Goal: Navigation & Orientation: Understand site structure

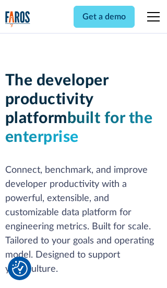
scroll to position [158, 0]
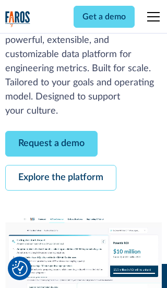
click at [51, 143] on link "Request a demo" at bounding box center [51, 144] width 93 height 26
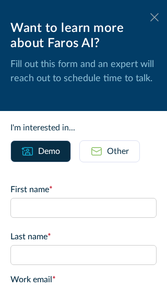
click at [155, 17] on icon at bounding box center [155, 17] width 8 height 8
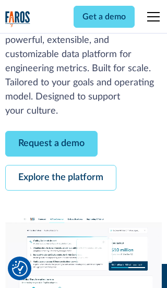
scroll to position [192, 0]
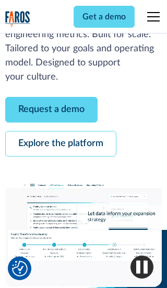
click at [61, 143] on link "Explore the platform" at bounding box center [60, 144] width 111 height 26
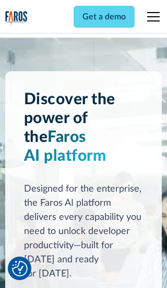
scroll to position [7857, 0]
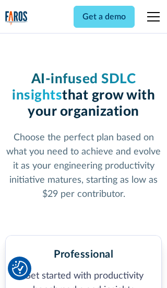
scroll to position [1624, 0]
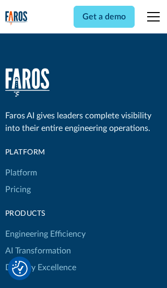
click at [20, 164] on link "Platform" at bounding box center [21, 172] width 32 height 17
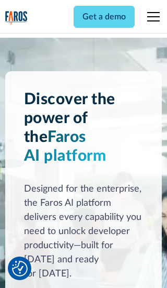
scroll to position [8193, 0]
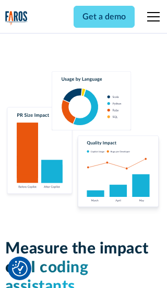
scroll to position [6480, 0]
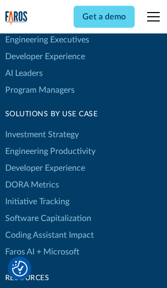
click at [31, 176] on link "DORA Metrics" at bounding box center [32, 184] width 54 height 17
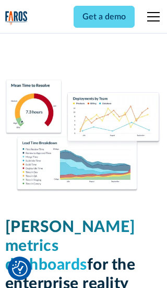
scroll to position [4582, 0]
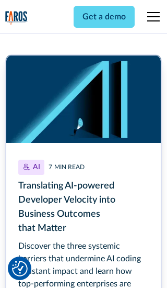
scroll to position [4729, 0]
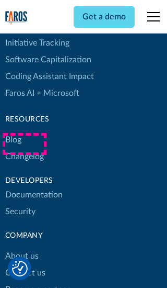
click at [24, 148] on link "Changelog" at bounding box center [24, 156] width 39 height 17
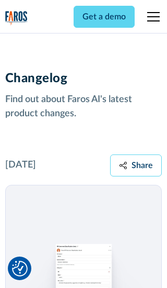
scroll to position [12632, 0]
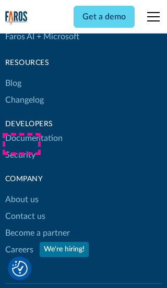
click at [21, 191] on link "About us" at bounding box center [21, 199] width 33 height 17
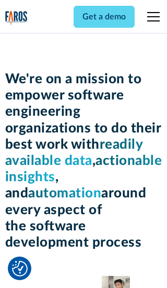
scroll to position [3609, 0]
